Goal: Navigation & Orientation: Find specific page/section

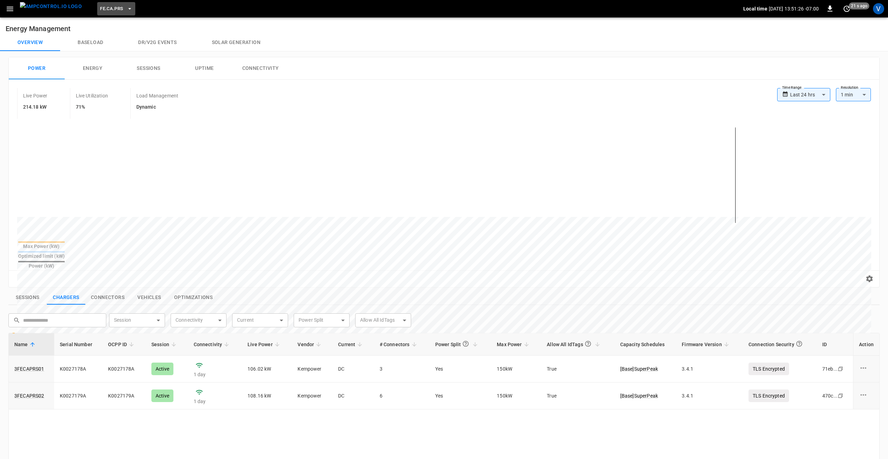
click at [126, 11] on icon "button" at bounding box center [129, 8] width 7 height 7
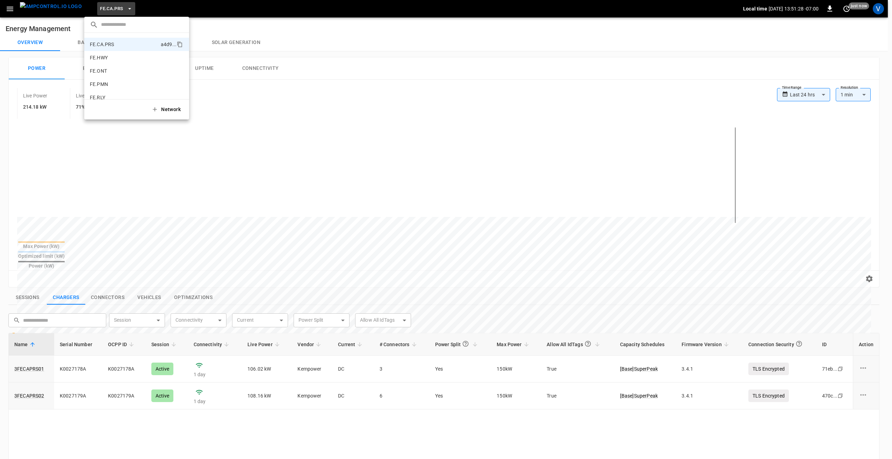
scroll to position [470, 0]
click at [117, 47] on p "RB.NY.BRK" at bounding box center [124, 49] width 68 height 7
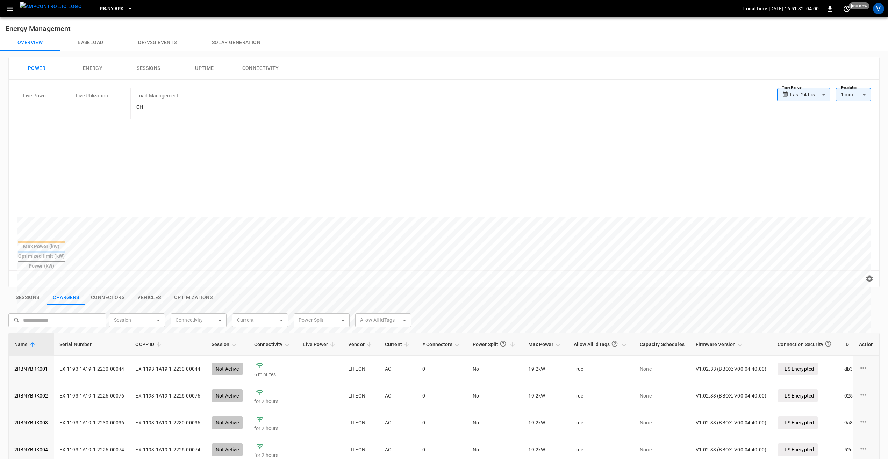
click at [113, 9] on button "RB.NY.BRK" at bounding box center [116, 9] width 38 height 14
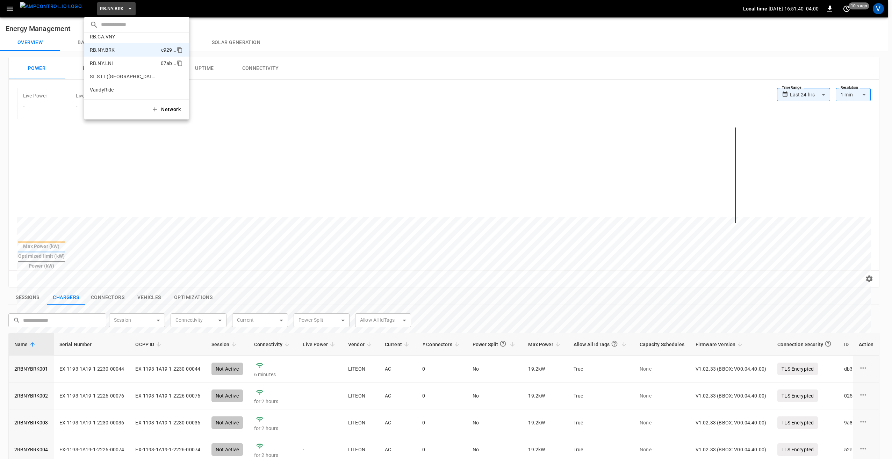
click at [110, 60] on p "RB.NY.LNI" at bounding box center [124, 63] width 68 height 7
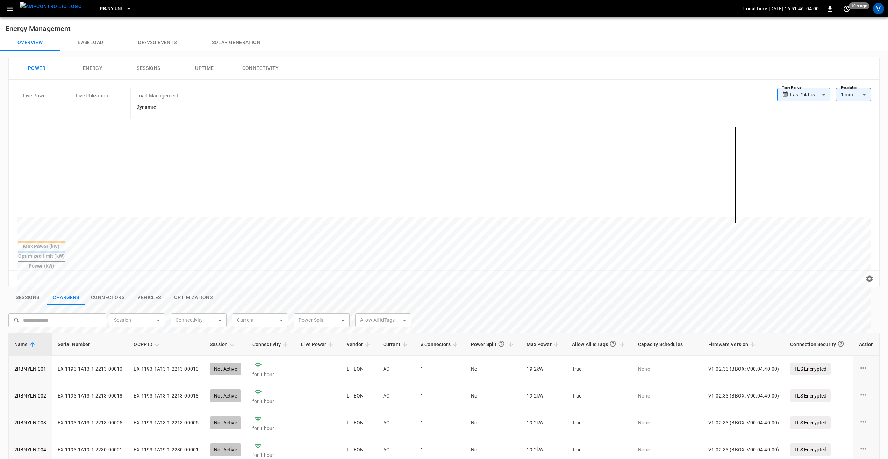
click at [28, 290] on button "Sessions" at bounding box center [27, 297] width 38 height 15
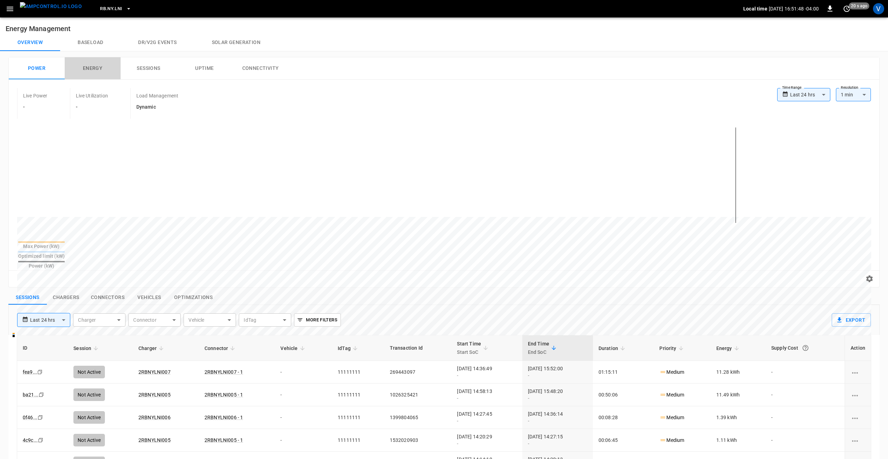
click at [96, 68] on button "Energy" at bounding box center [93, 68] width 56 height 22
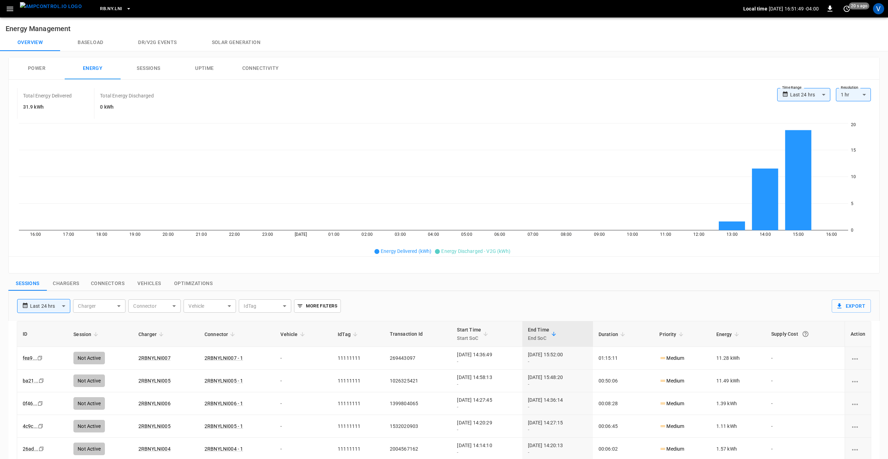
click at [13, 9] on icon "button" at bounding box center [10, 9] width 7 height 5
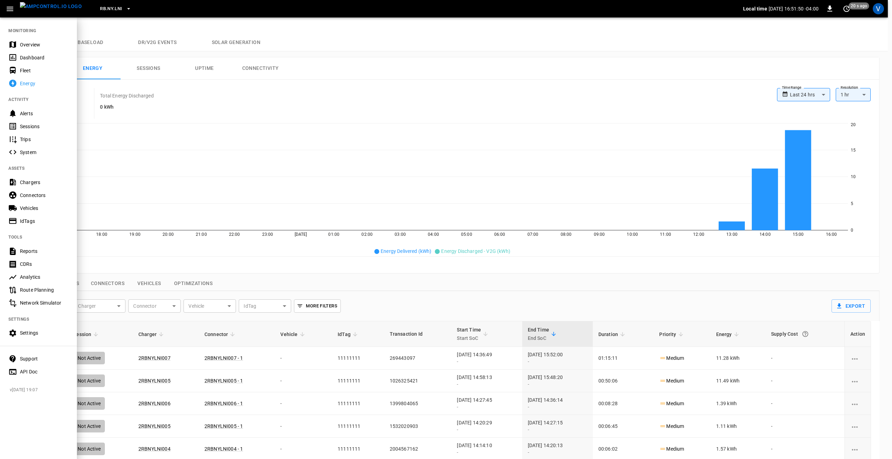
drag, startPoint x: 34, startPoint y: 46, endPoint x: 102, endPoint y: 93, distance: 82.1
click at [34, 46] on div "Overview" at bounding box center [44, 44] width 49 height 7
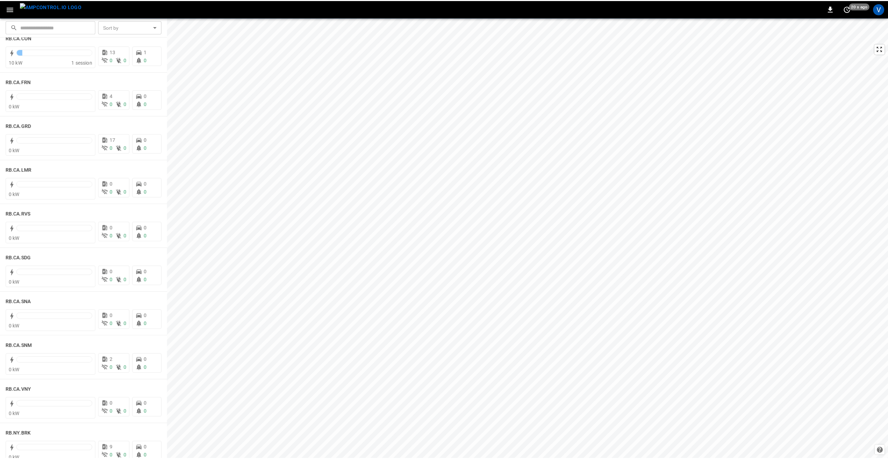
scroll to position [1013, 0]
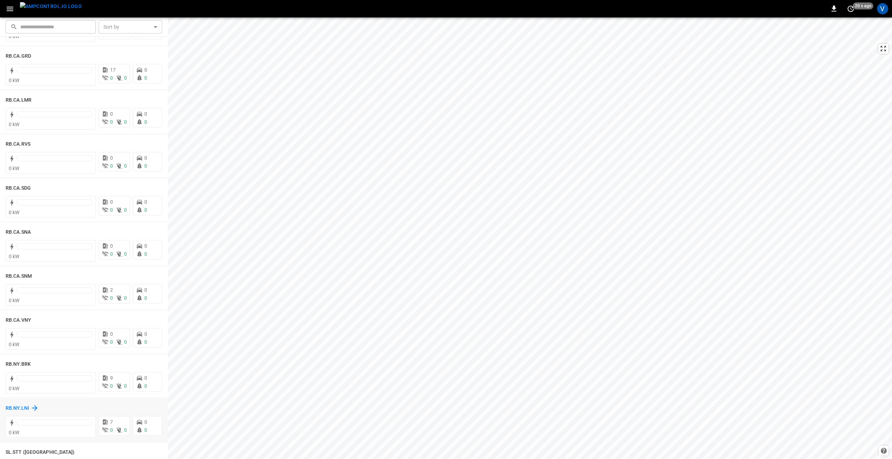
click at [25, 405] on h6 "RB.NY.LNI" at bounding box center [17, 409] width 23 height 8
